Goal: Task Accomplishment & Management: Manage account settings

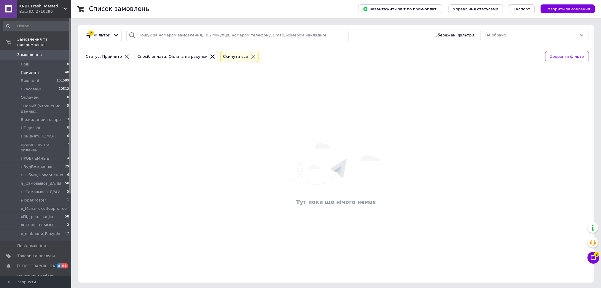
click at [35, 70] on span "Прийняті" at bounding box center [30, 72] width 18 height 5
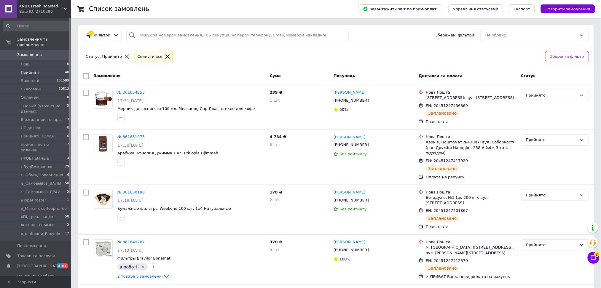
click at [117, 35] on div at bounding box center [116, 35] width 9 height 6
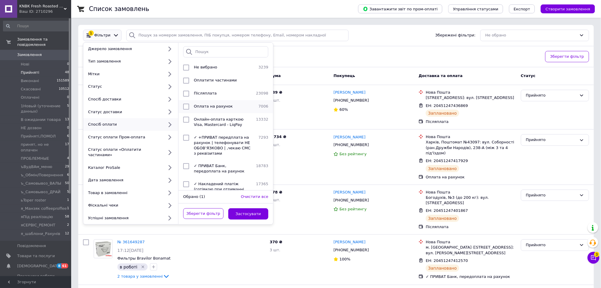
click at [202, 108] on span "Оплата на рахунок" at bounding box center [213, 106] width 39 height 4
checkbox input "true"
click at [257, 209] on button "Застосувати" at bounding box center [248, 214] width 40 height 12
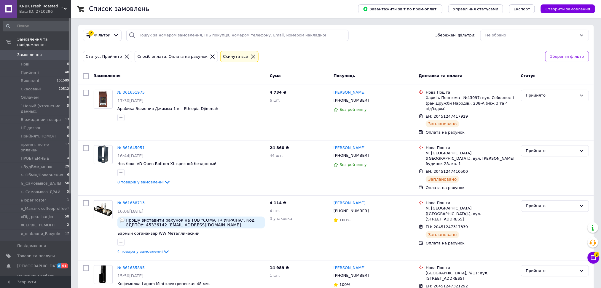
click at [40, 52] on span "Замовлення" at bounding box center [36, 54] width 38 height 5
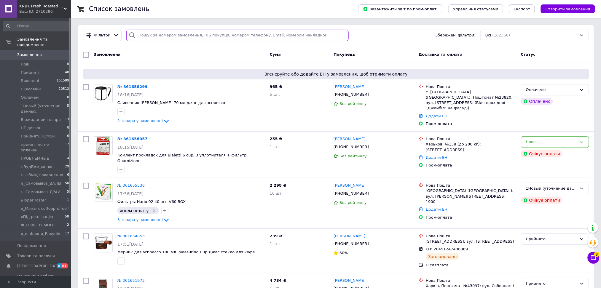
click at [199, 35] on input "search" at bounding box center [237, 36] width 222 height 12
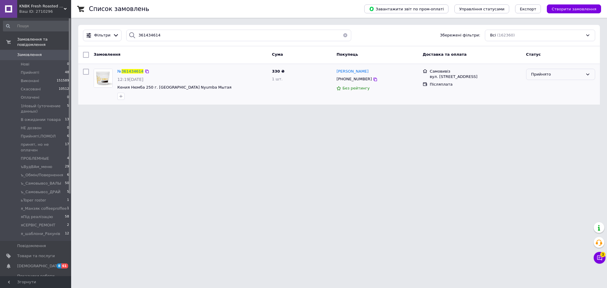
click at [560, 78] on div "Прийнято" at bounding box center [560, 75] width 69 height 12
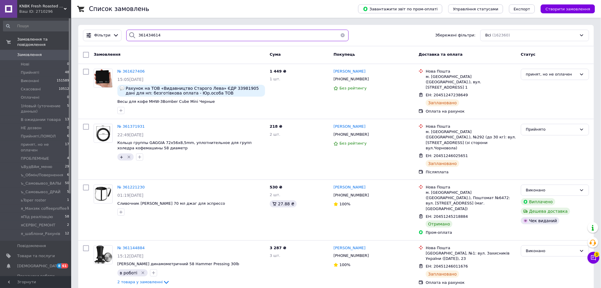
click at [202, 35] on input "361434614" at bounding box center [237, 36] width 222 height 12
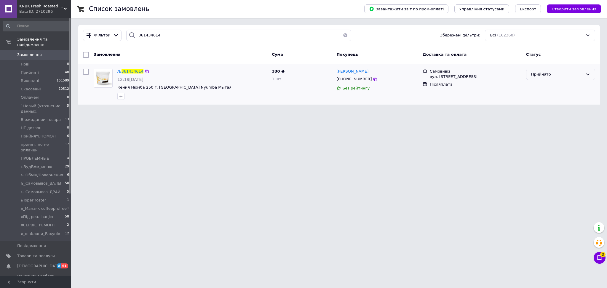
click at [549, 75] on div "Прийнято" at bounding box center [557, 74] width 52 height 6
click at [565, 99] on li "ъ_Самовывоз_ВАЛЫ" at bounding box center [560, 100] width 68 height 11
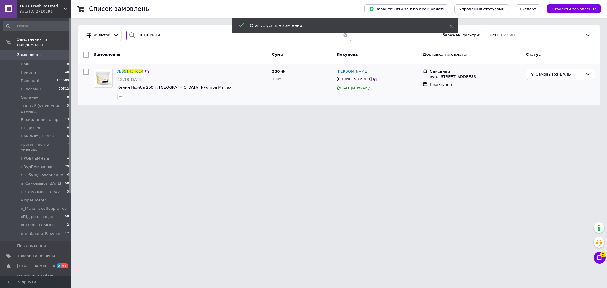
click at [191, 35] on input "361434614" at bounding box center [238, 36] width 225 height 12
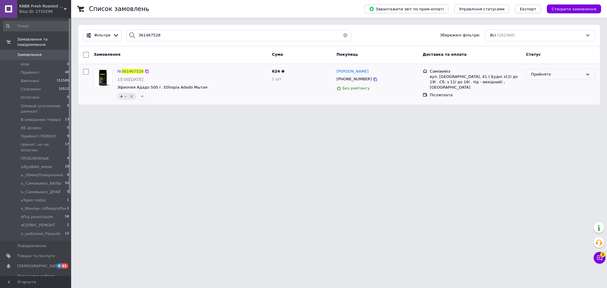
click at [557, 75] on div "Прийнято" at bounding box center [557, 74] width 52 height 6
click at [571, 101] on li "ъ_Самовывоз_ВАЛЫ" at bounding box center [560, 100] width 68 height 11
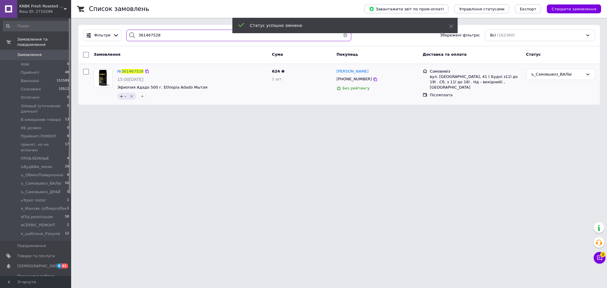
click at [192, 38] on input "361467528" at bounding box center [238, 36] width 225 height 12
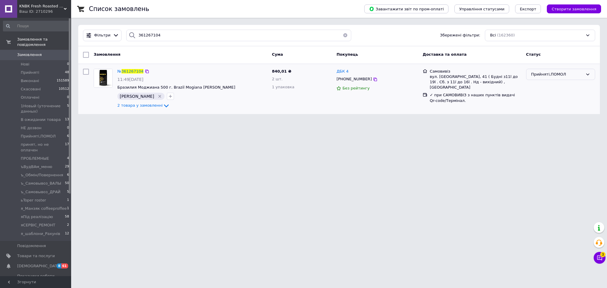
click at [547, 73] on div "Прийняті,ПОМОЛ" at bounding box center [557, 74] width 52 height 6
click at [563, 113] on li "ъ_Самовывоз_ВАЛЫ" at bounding box center [560, 113] width 68 height 11
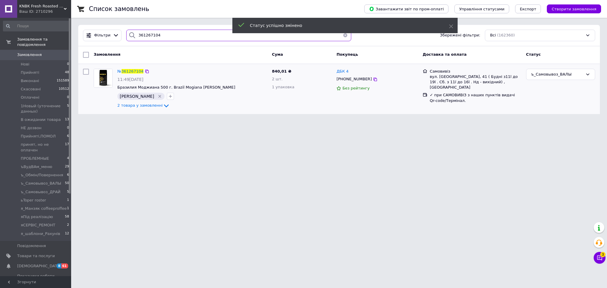
click at [171, 35] on input "361267104" at bounding box center [238, 36] width 225 height 12
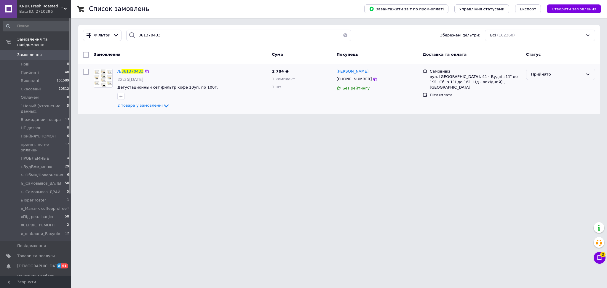
click at [566, 71] on div "Прийнято" at bounding box center [557, 74] width 52 height 6
click at [567, 100] on li "ъ_Самовывоз_ВАЛЫ" at bounding box center [560, 100] width 68 height 11
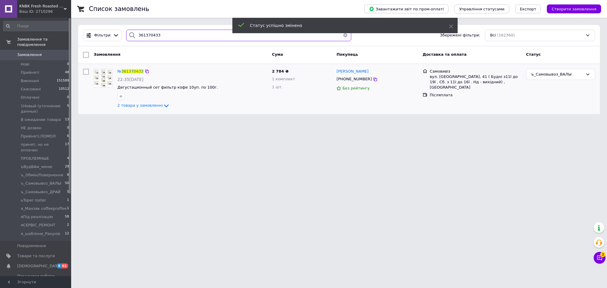
click at [196, 33] on input "361370433" at bounding box center [238, 36] width 225 height 12
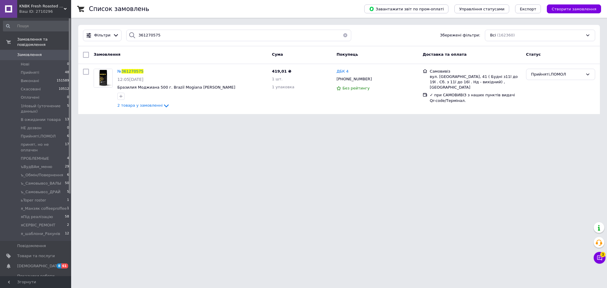
click at [566, 76] on div "Прийняті,ПОМОЛ" at bounding box center [557, 74] width 52 height 6
click at [569, 100] on li "ъ_Самовывоз_ВАЛЫ" at bounding box center [560, 100] width 68 height 11
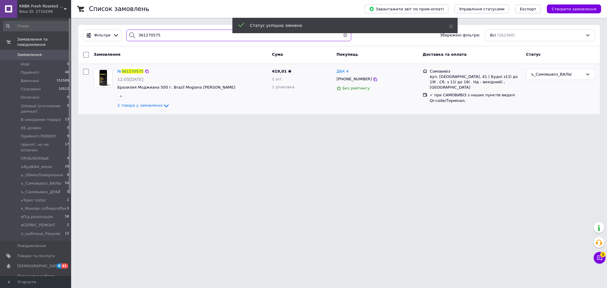
click at [193, 36] on input "361270575" at bounding box center [238, 36] width 225 height 12
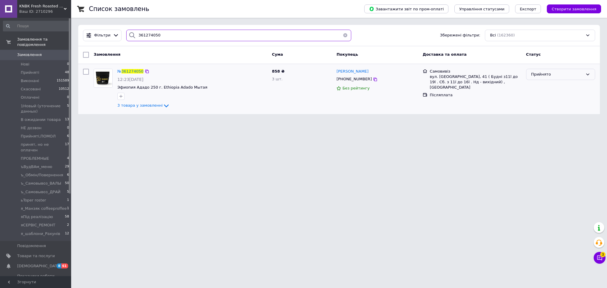
type input "361274050"
click at [549, 78] on div "Прийнято" at bounding box center [560, 75] width 69 height 12
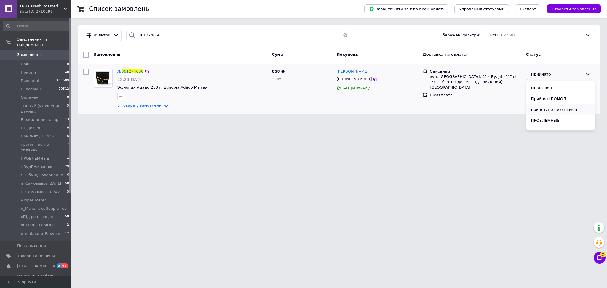
scroll to position [105, 0]
click at [564, 100] on li "ъ_Самовывоз_ВАЛЫ" at bounding box center [560, 100] width 68 height 11
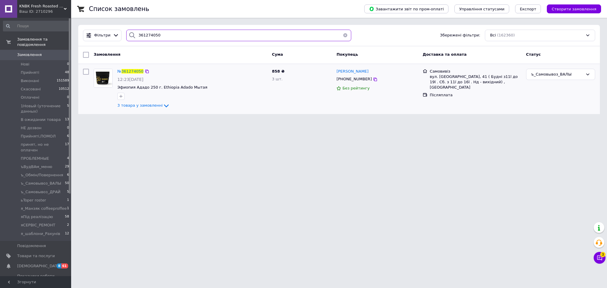
click at [215, 40] on input "361274050" at bounding box center [238, 36] width 225 height 12
click at [576, 121] on html "KNBK Fresh Roasted Coffee & Accessories store Ваш ID: 2710296 Сайт KNBK Fresh R…" at bounding box center [303, 60] width 607 height 121
drag, startPoint x: 553, startPoint y: 163, endPoint x: 397, endPoint y: 119, distance: 161.7
click at [547, 121] on html "KNBK Fresh Roasted Coffee & Accessories store Ваш ID: 2710296 Сайт KNBK Fresh R…" at bounding box center [303, 60] width 607 height 121
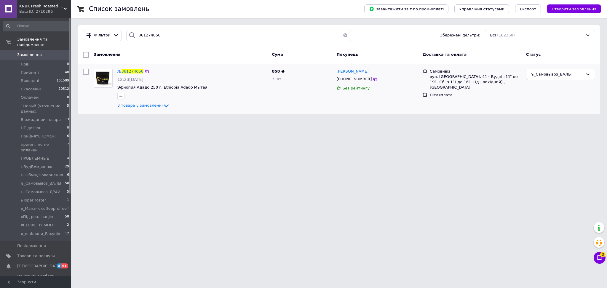
click at [475, 115] on div "Список замовлень Завантажити звіт по пром-оплаті Управління статусами Експорт С…" at bounding box center [339, 60] width 536 height 121
click at [474, 115] on div "Список замовлень Завантажити звіт по пром-оплаті Управління статусами Експорт С…" at bounding box center [339, 60] width 536 height 121
